Goal: Task Accomplishment & Management: Complete application form

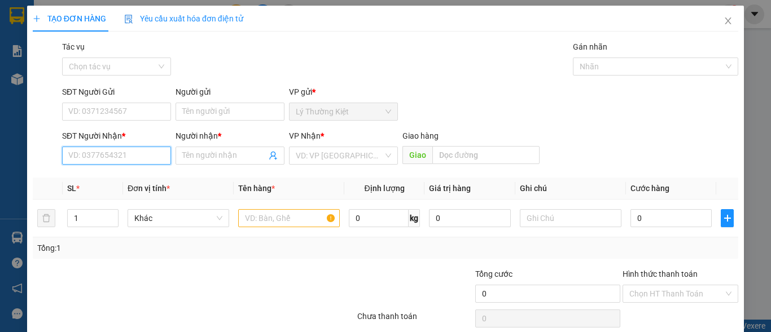
click at [141, 163] on input "SĐT Người Nhận *" at bounding box center [116, 156] width 109 height 18
type input "0"
click at [725, 23] on icon "close" at bounding box center [728, 20] width 6 height 7
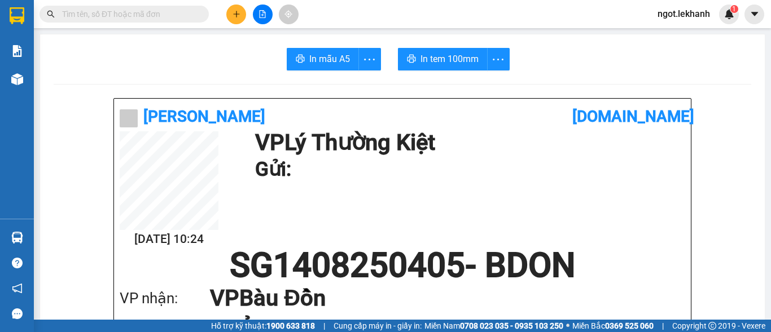
click at [243, 21] on button at bounding box center [236, 15] width 20 height 20
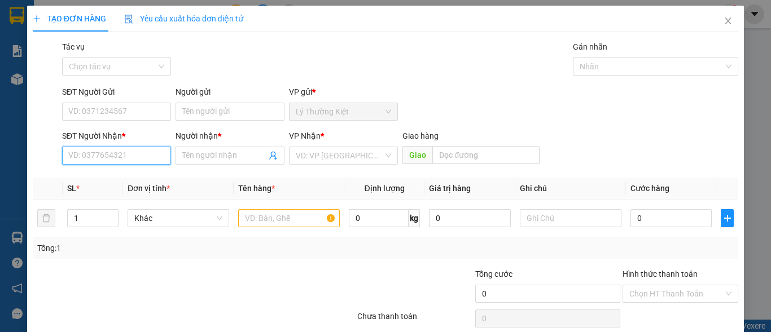
click at [150, 148] on input "SĐT Người Nhận *" at bounding box center [116, 156] width 109 height 18
type input "0764574"
click at [132, 152] on input "0764574" at bounding box center [116, 156] width 109 height 18
click at [132, 153] on input "0764574" at bounding box center [116, 156] width 109 height 18
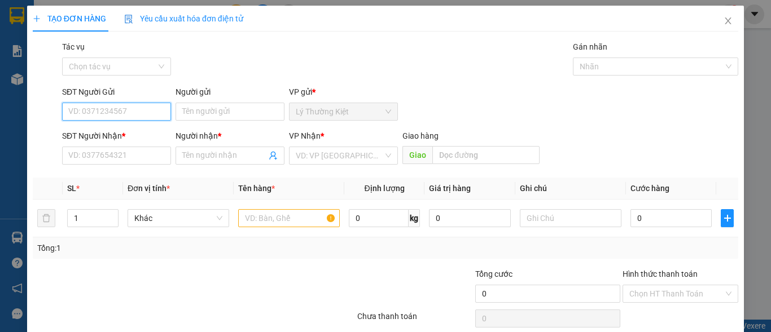
click at [111, 113] on input "SĐT Người Gửi" at bounding box center [116, 112] width 109 height 18
click at [131, 131] on div "0764574684 - TRUONG" at bounding box center [115, 134] width 94 height 12
type input "0764574684"
type input "TRUONG"
type input "0972777185"
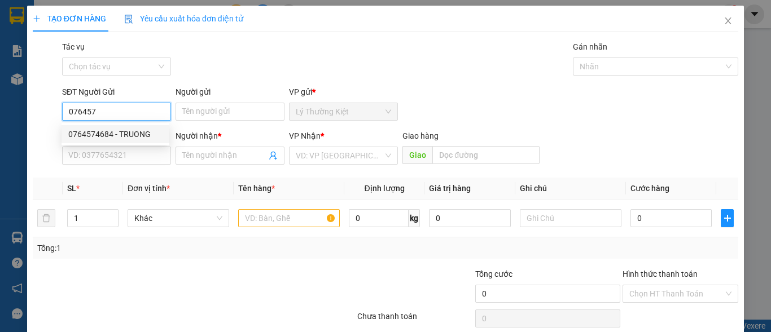
type input "LUẬN"
type input "50.000"
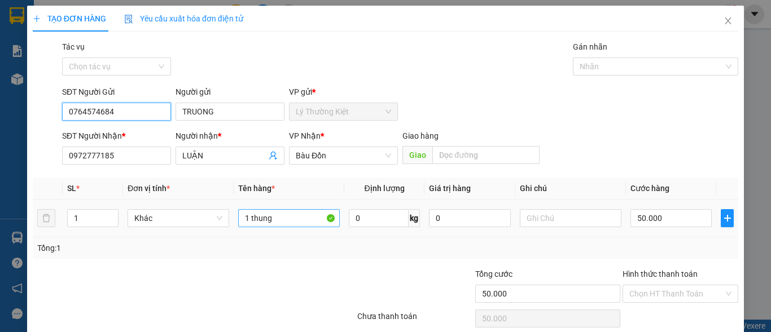
type input "0764574684"
click at [292, 217] on input "1 thung" at bounding box center [289, 218] width 102 height 18
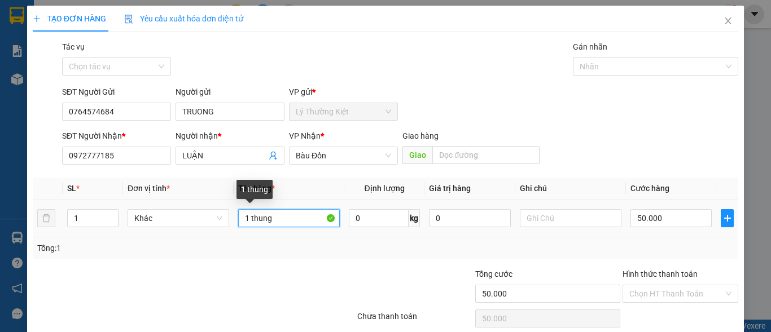
click at [292, 217] on input "1 thung" at bounding box center [289, 218] width 102 height 18
type input "2 KIEN"
type input "2"
click at [112, 214] on icon "up" at bounding box center [112, 216] width 4 height 4
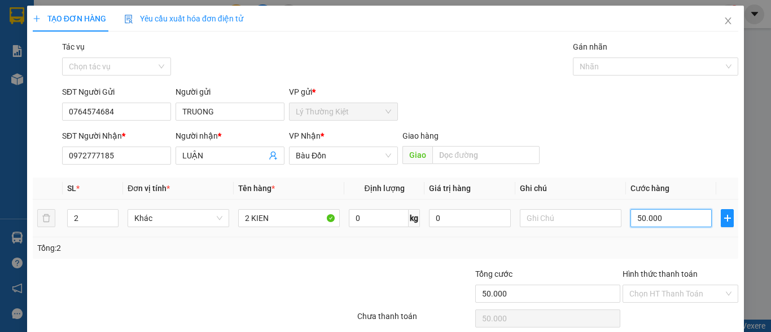
click at [665, 220] on input "50.000" at bounding box center [670, 218] width 81 height 18
type input "1"
type input "12"
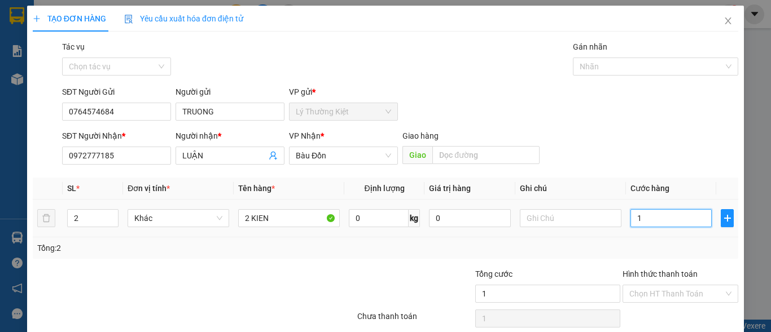
type input "12"
type input "120"
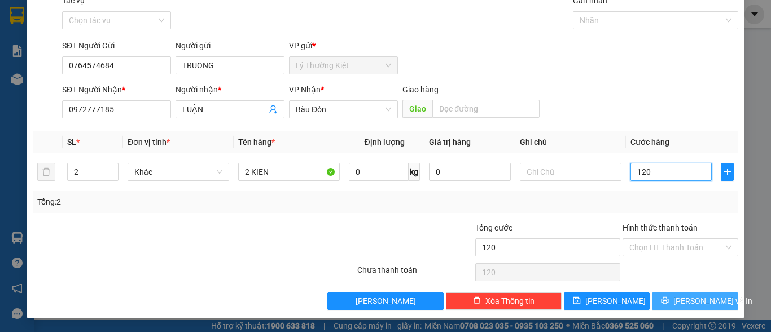
type input "120"
type input "120.000"
click at [664, 302] on button "[PERSON_NAME] và In" at bounding box center [695, 301] width 86 height 18
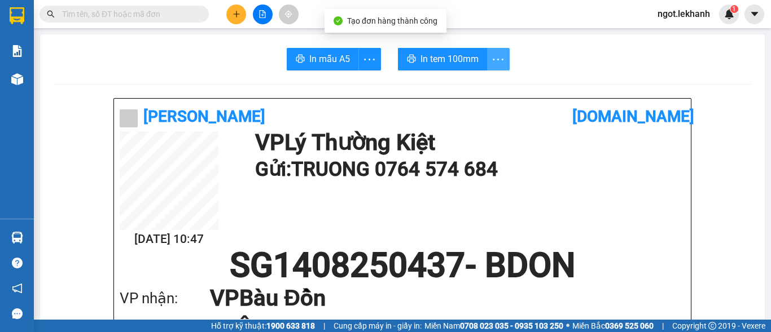
click at [497, 63] on icon "more" at bounding box center [498, 59] width 14 height 14
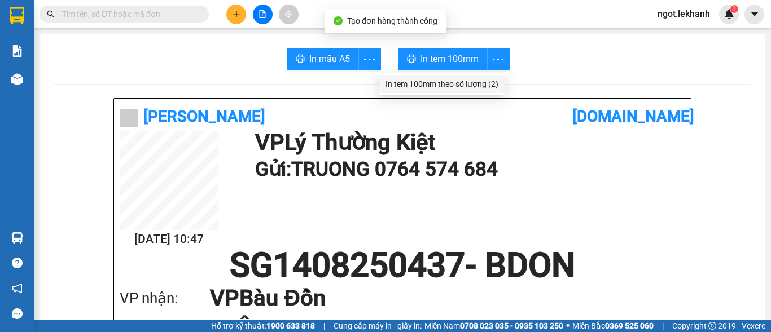
click at [496, 80] on div "In tem 100mm theo số lượng (2)" at bounding box center [441, 84] width 113 height 12
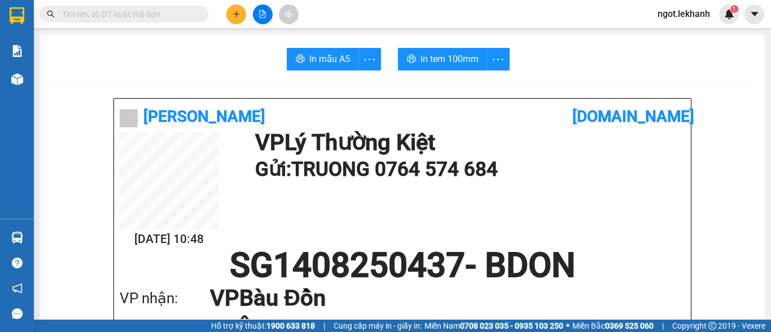
scroll to position [169, 0]
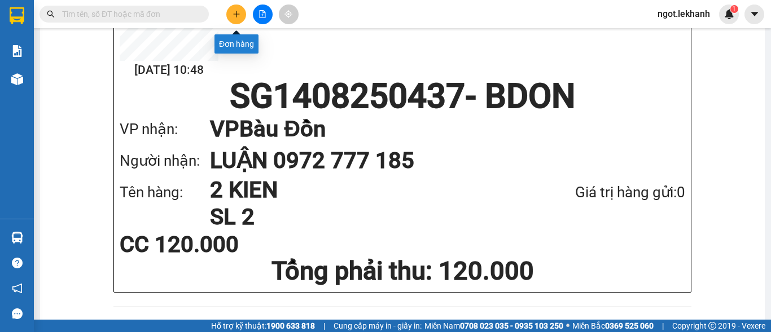
click at [227, 17] on button at bounding box center [236, 15] width 20 height 20
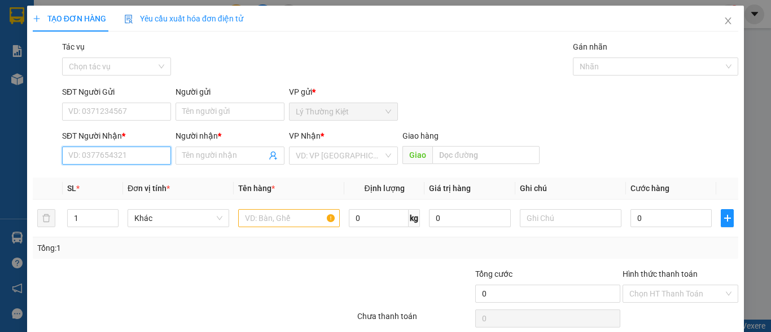
click at [157, 160] on input "SĐT Người Nhận *" at bounding box center [116, 156] width 109 height 18
click at [116, 184] on div "0969372272 - [GEOGRAPHIC_DATA]" at bounding box center [131, 178] width 127 height 12
type input "0969372272"
type input "[PERSON_NAME]"
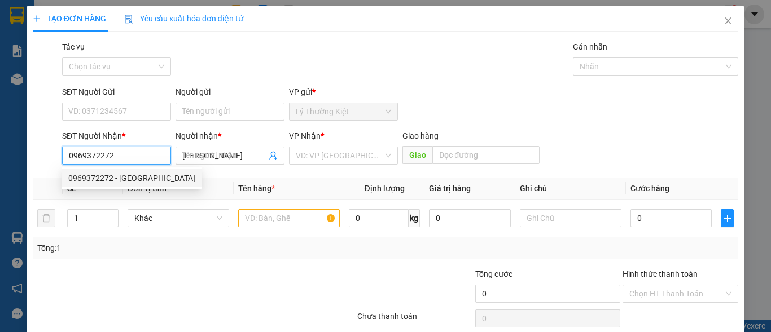
type input "40.000"
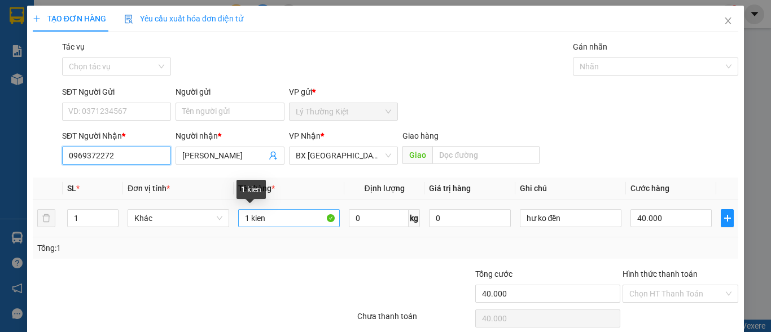
type input "0969372272"
click at [293, 220] on input "1 kien" at bounding box center [289, 218] width 102 height 18
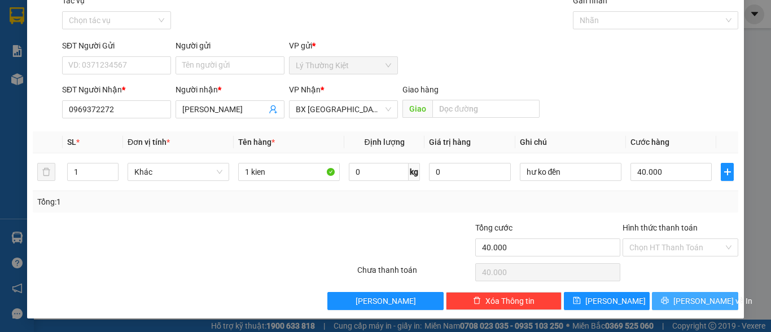
click at [661, 301] on button "[PERSON_NAME] và In" at bounding box center [695, 301] width 86 height 18
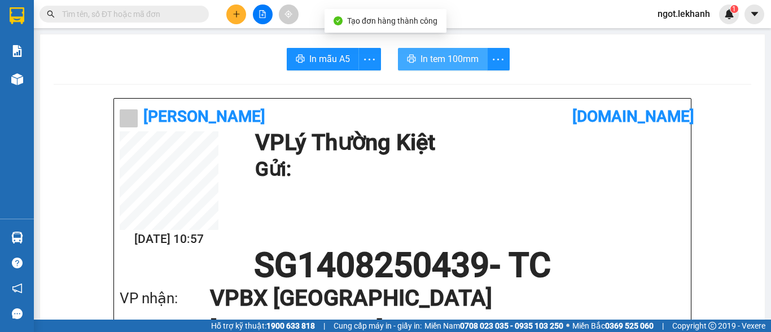
click at [456, 56] on span "In tem 100mm" at bounding box center [449, 59] width 58 height 14
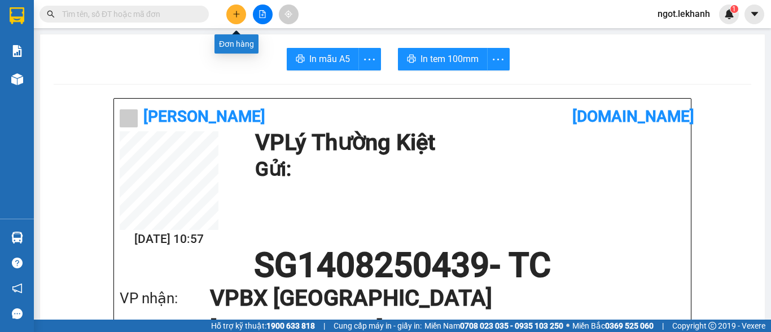
click at [231, 21] on button at bounding box center [236, 15] width 20 height 20
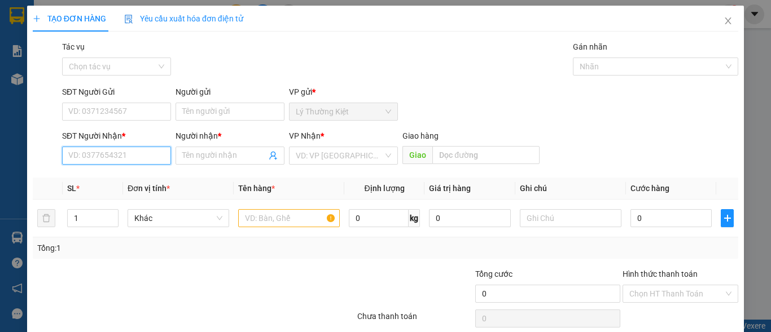
click at [124, 159] on input "SĐT Người Nhận *" at bounding box center [116, 156] width 109 height 18
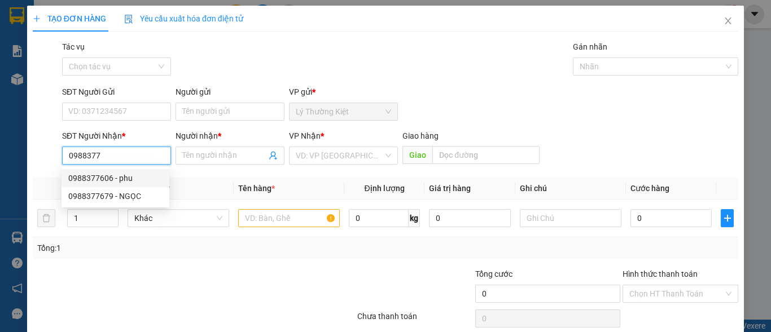
click at [131, 178] on div "0988377606 - phu" at bounding box center [115, 178] width 94 height 12
type input "0988377606"
type input "phu"
type input "30.000"
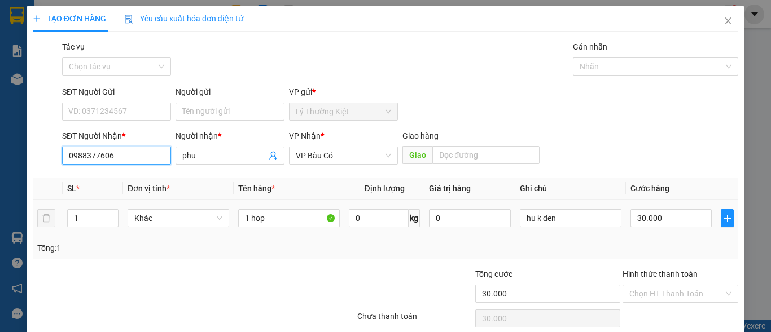
scroll to position [46, 0]
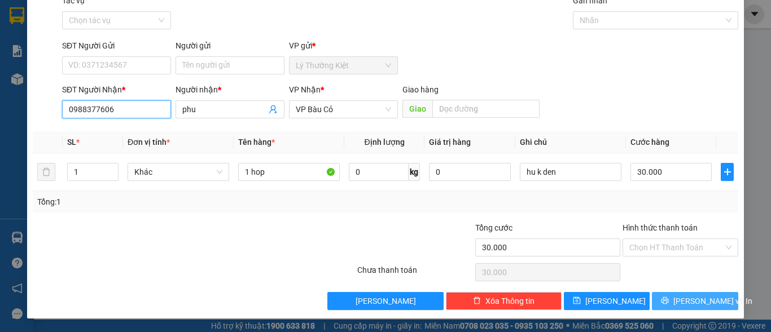
type input "0988377606"
click at [695, 304] on span "[PERSON_NAME] và In" at bounding box center [712, 301] width 79 height 12
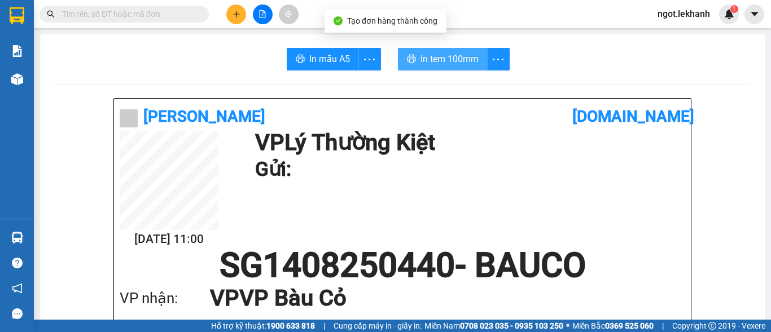
click at [450, 60] on span "In tem 100mm" at bounding box center [449, 59] width 58 height 14
